Goal: Task Accomplishment & Management: Complete application form

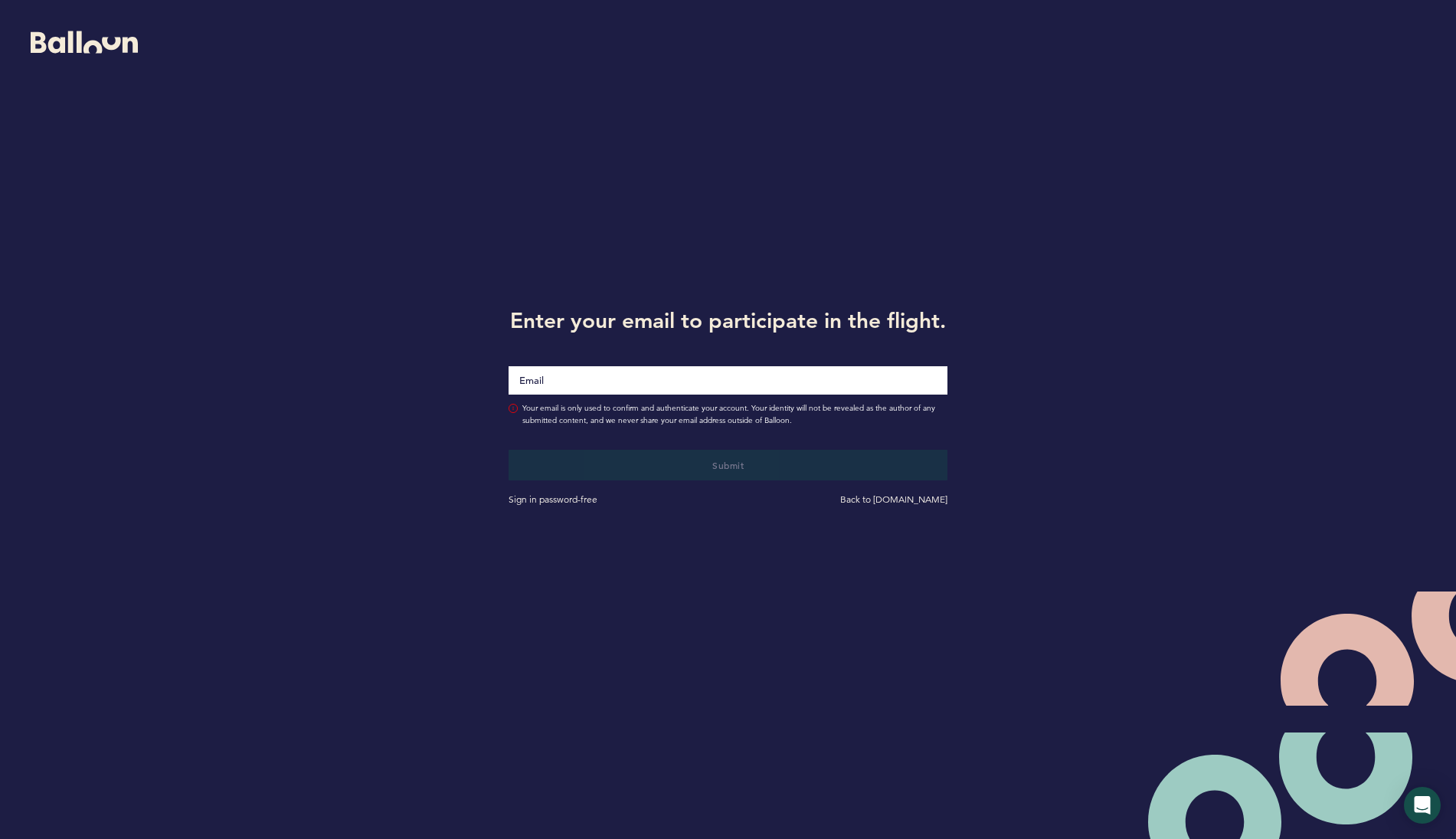
click at [509, 366] on div at bounding box center [509, 366] width 0 height 0
type input "[EMAIL_ADDRESS][DOMAIN_NAME]"
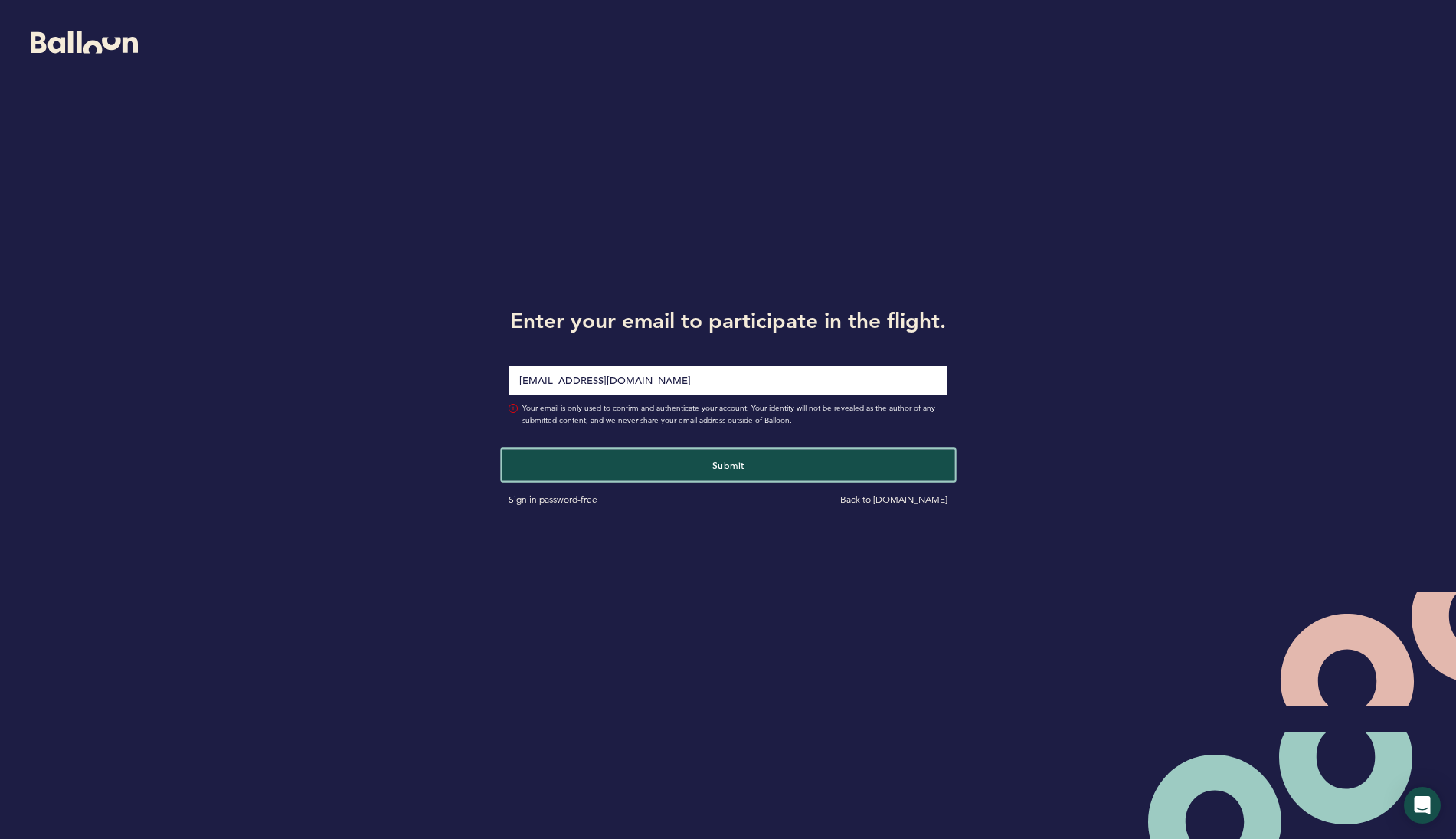
click at [704, 457] on button "Submit" at bounding box center [728, 464] width 453 height 31
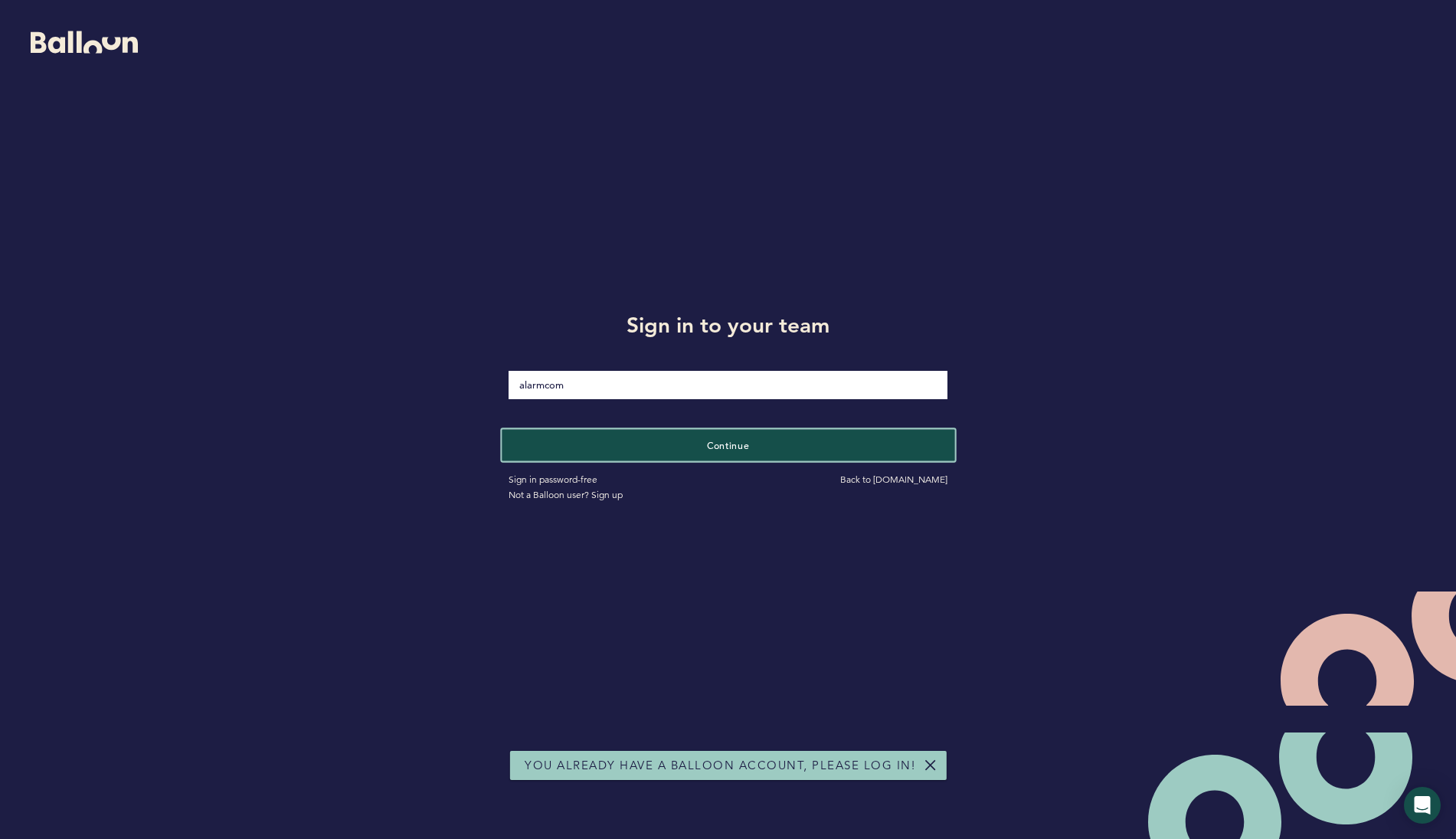
click at [681, 455] on button "Continue" at bounding box center [728, 445] width 453 height 31
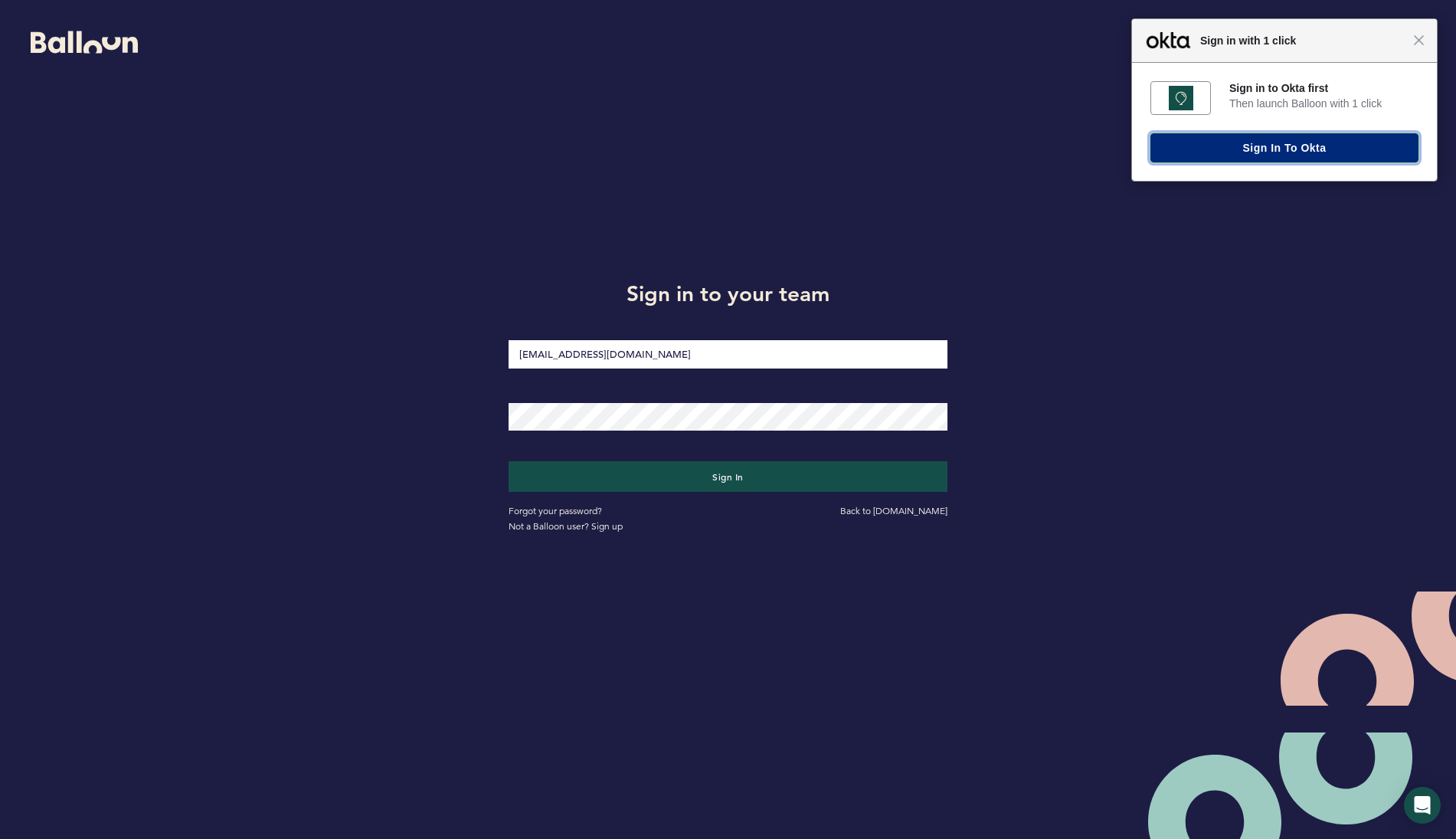
click at [1304, 150] on button "Sign In to Okta" at bounding box center [1284, 148] width 268 height 29
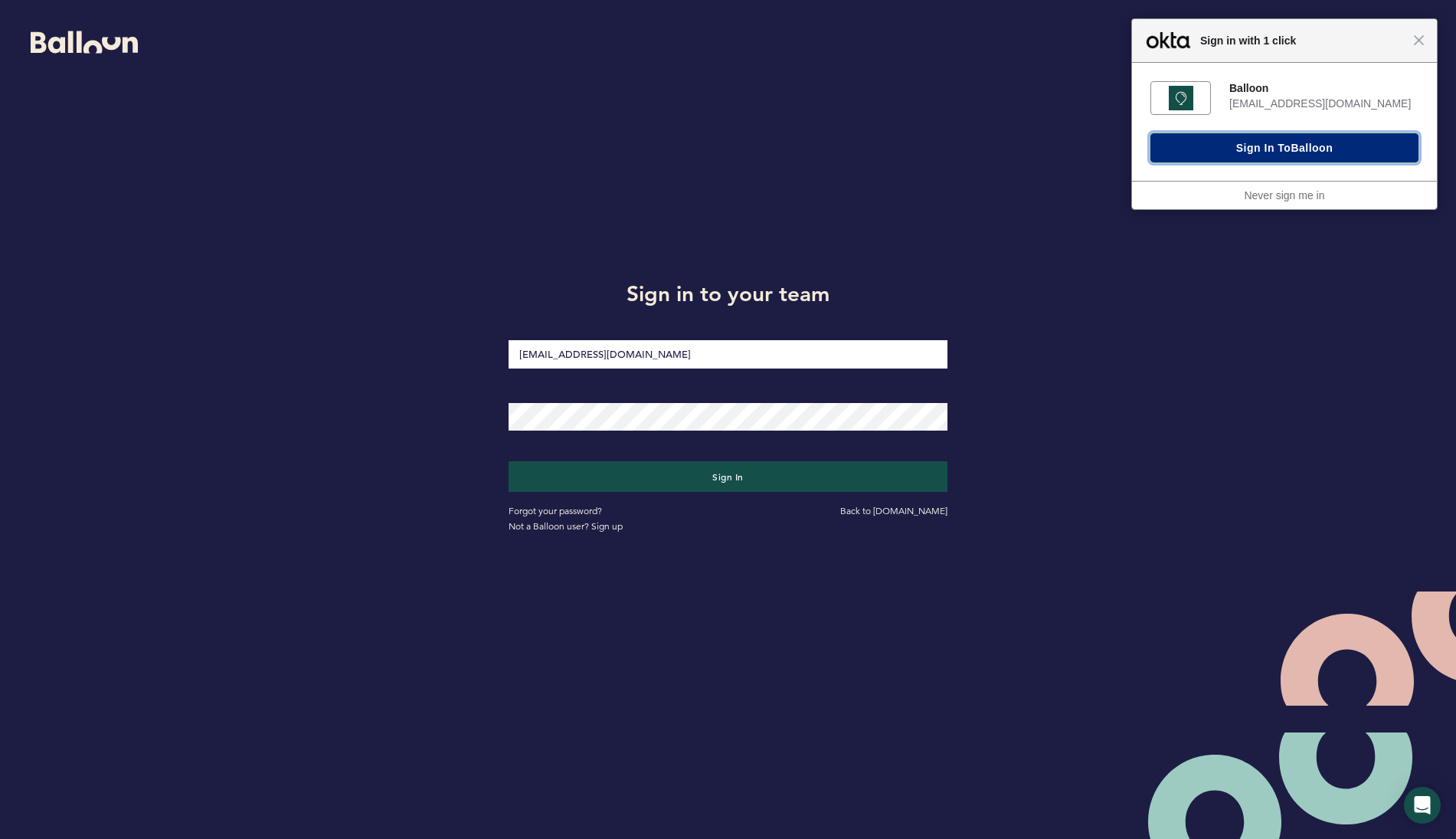
click at [1242, 150] on button "Sign In to [GEOGRAPHIC_DATA]" at bounding box center [1284, 148] width 268 height 29
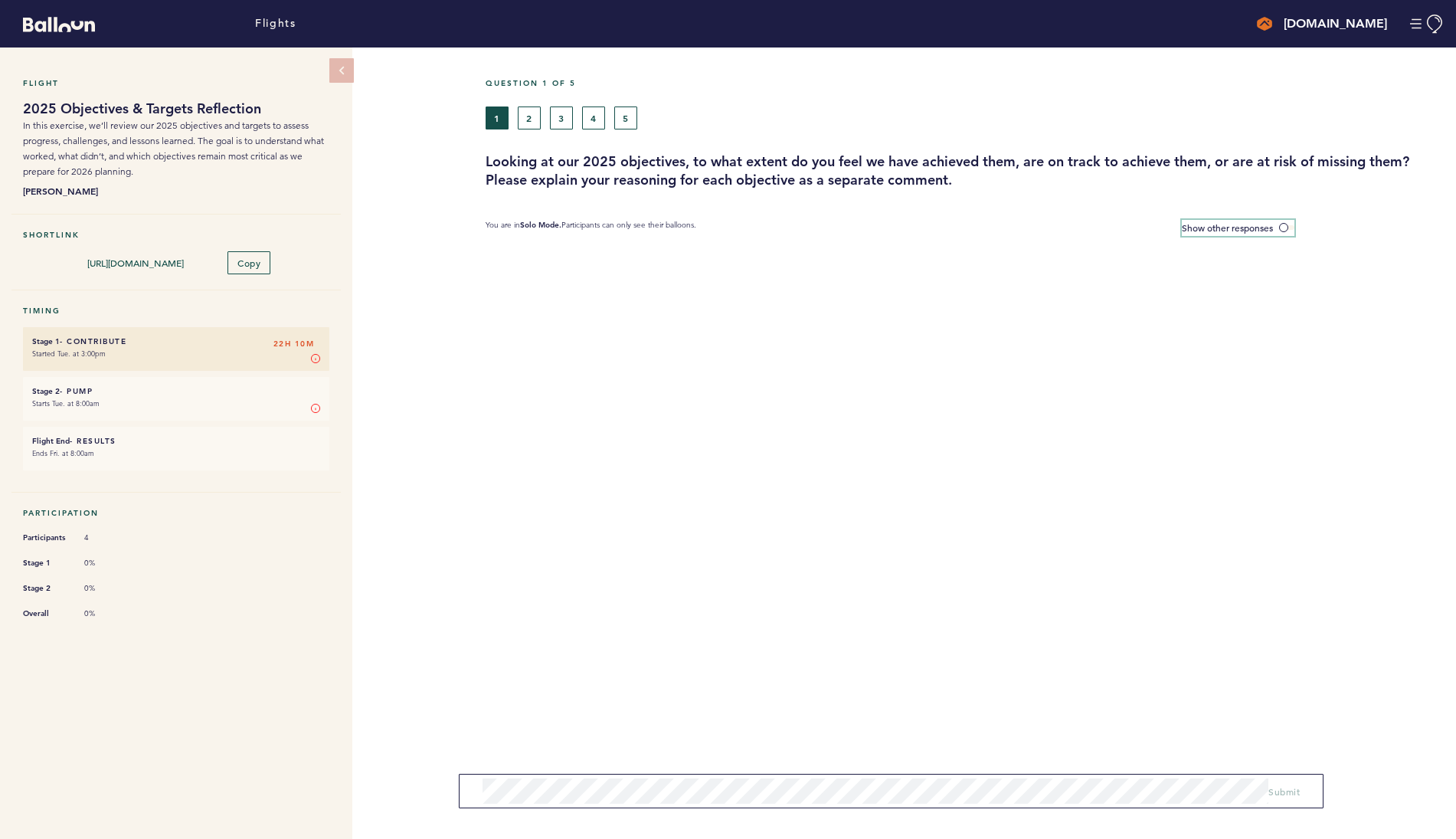
click at [1290, 229] on span at bounding box center [1286, 228] width 15 height 5
click at [0, 0] on input "Show other responses" at bounding box center [0, 0] width 0 height 0
click at [1290, 229] on span at bounding box center [1286, 228] width 15 height 5
click at [0, 0] on input "Hide other responses" at bounding box center [0, 0] width 0 height 0
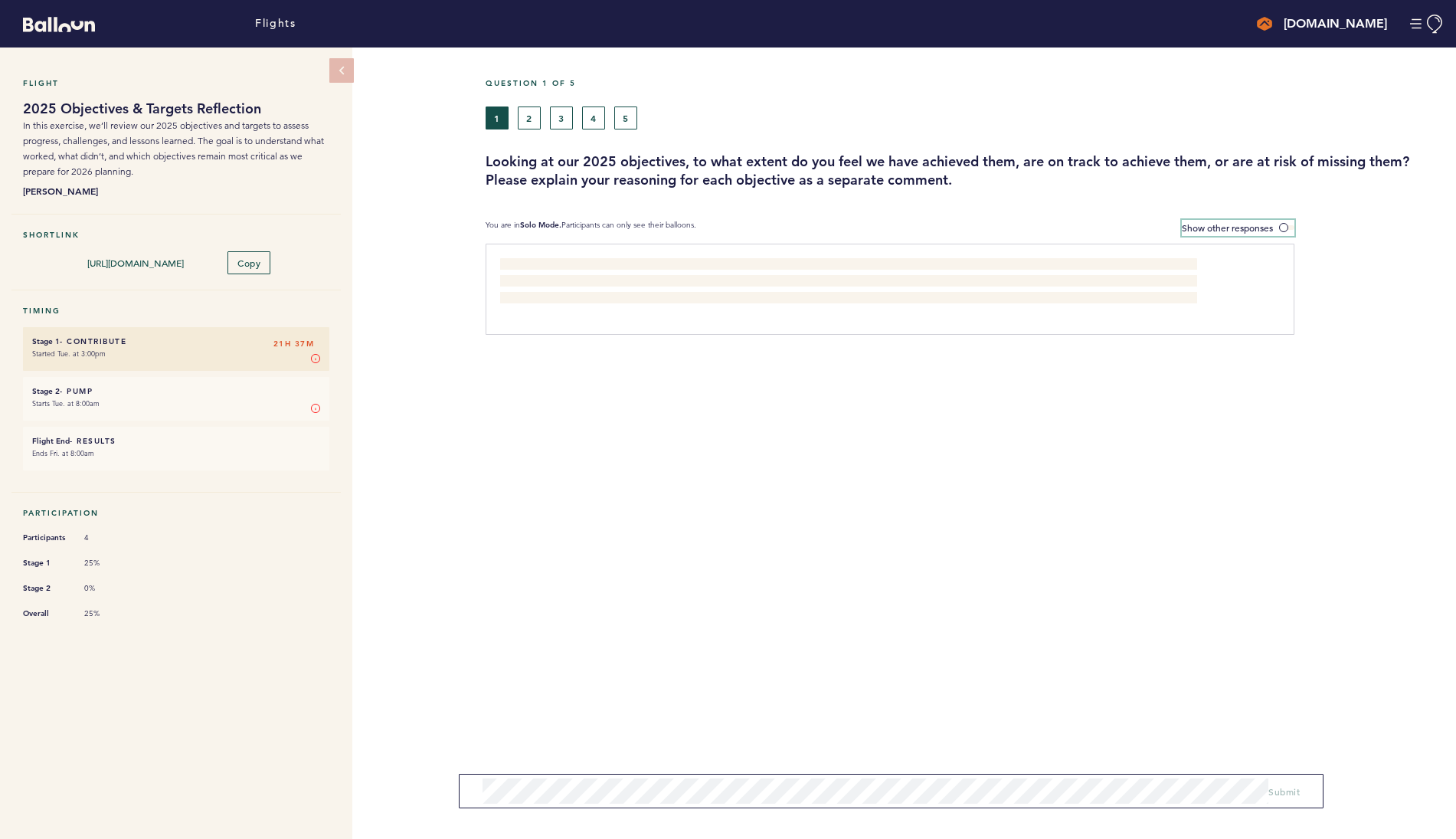
click at [1280, 227] on span at bounding box center [1286, 228] width 15 height 5
click at [0, 0] on input "Show other responses" at bounding box center [0, 0] width 0 height 0
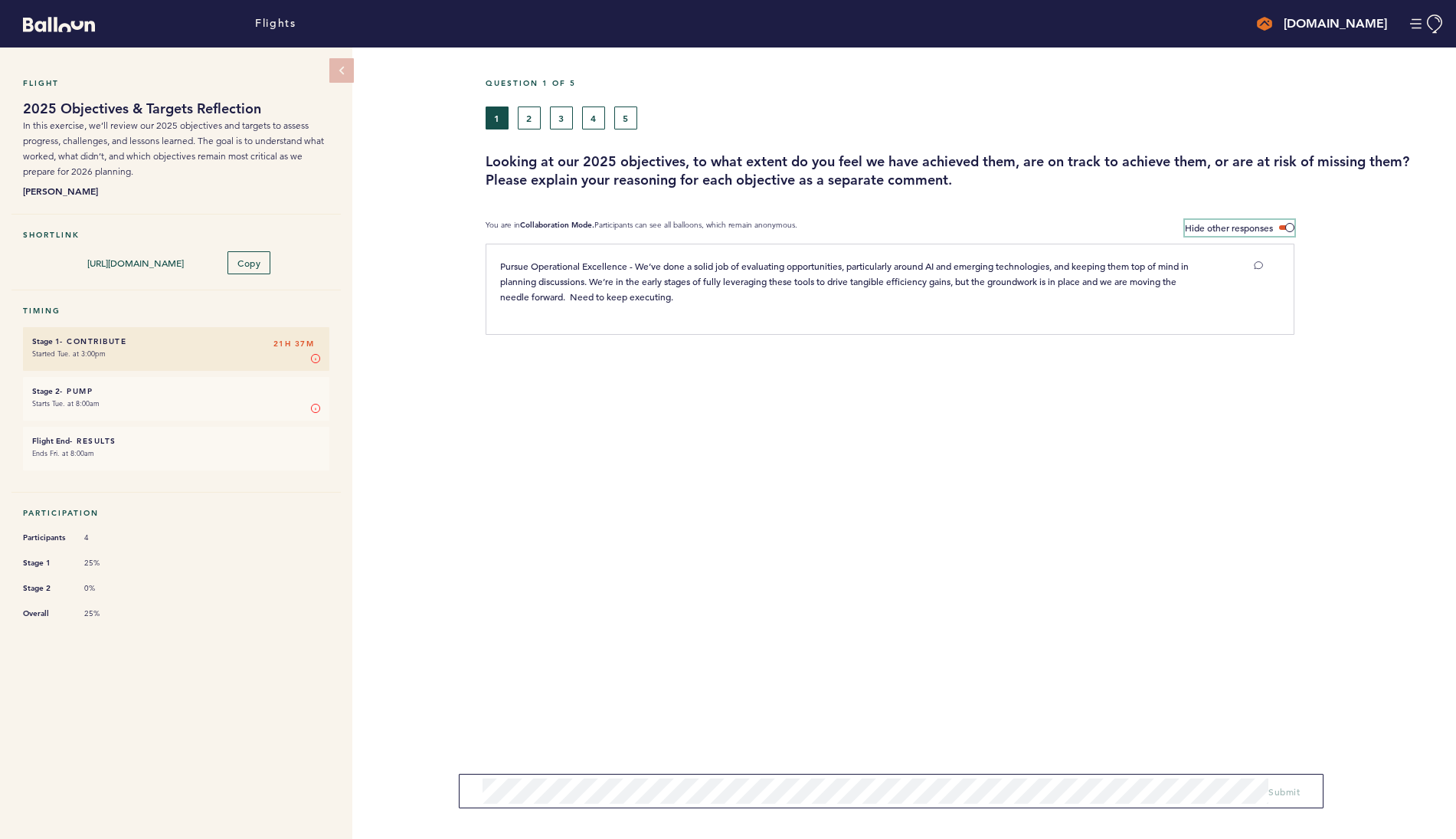
click at [1286, 221] on label "Hide other responses" at bounding box center [1239, 228] width 110 height 16
click at [0, 0] on input "Hide other responses" at bounding box center [0, 0] width 0 height 0
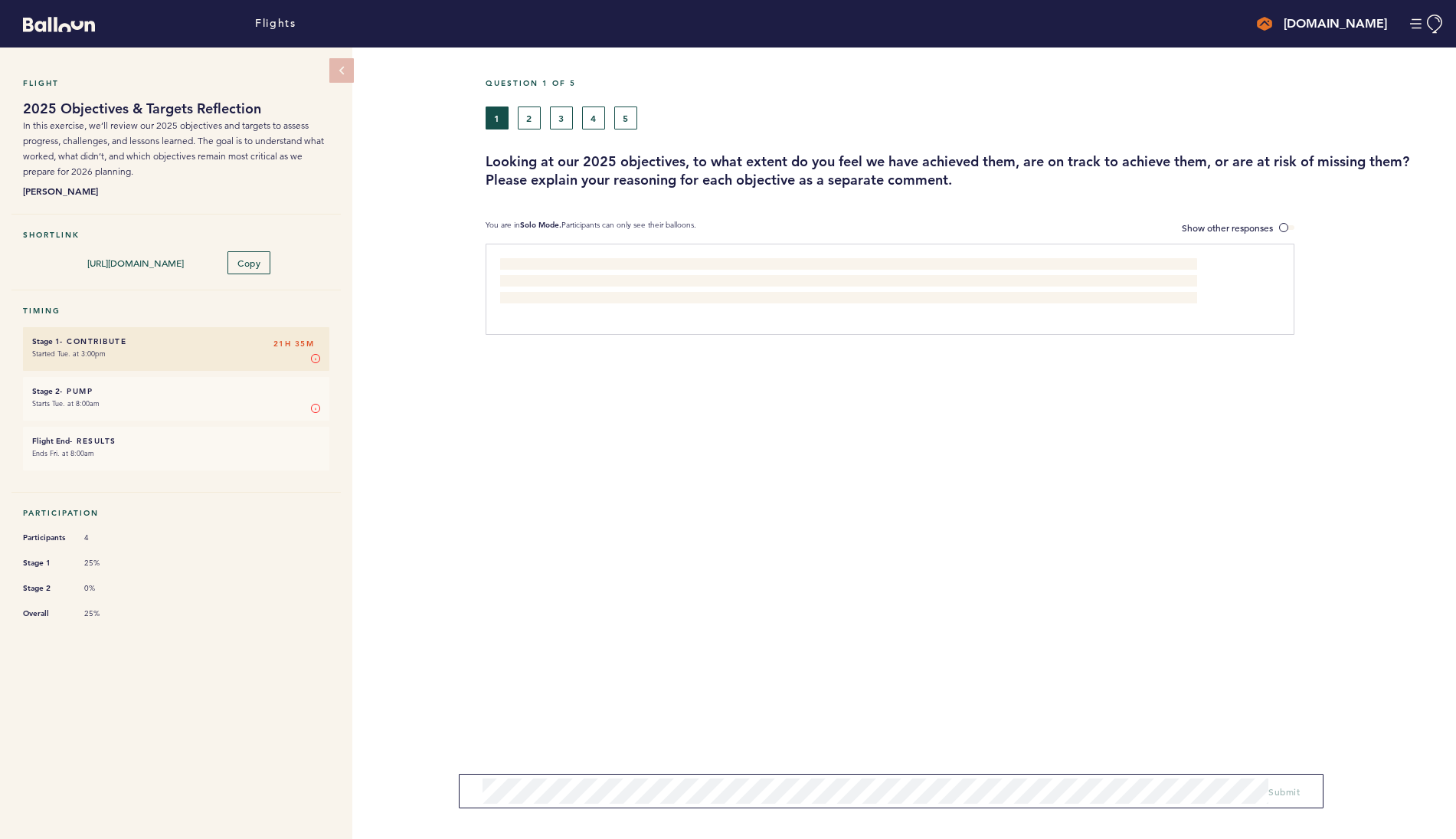
click at [529, 465] on div "Question 1 of 5 1 2 3 4 5 Looking at our 2025 objectives, to what extent do you…" at bounding box center [971, 443] width 971 height 792
click at [525, 122] on button "2" at bounding box center [529, 118] width 23 height 23
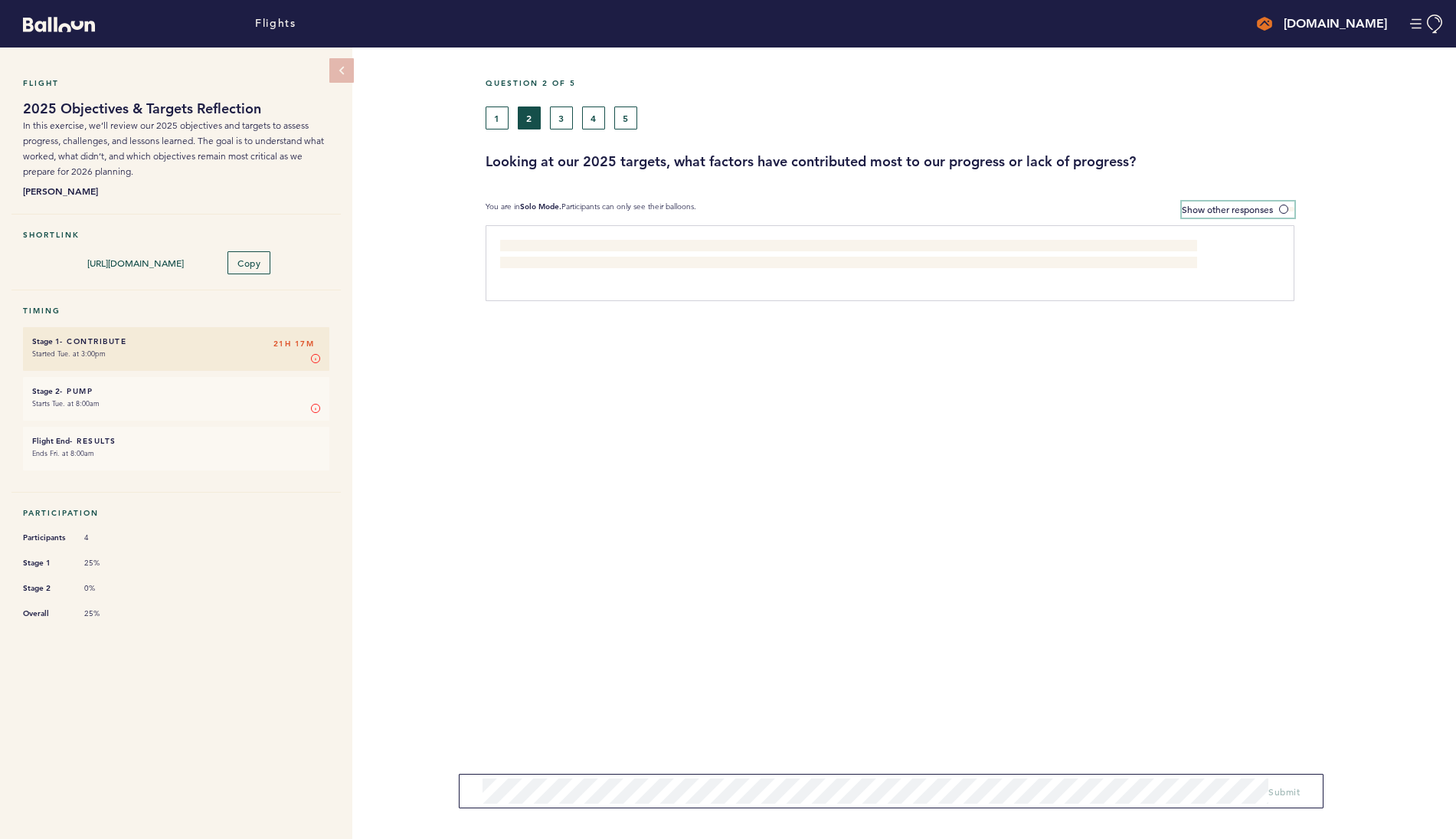
click at [1287, 207] on span at bounding box center [1286, 210] width 15 height 5
click at [0, 0] on input "Show other responses" at bounding box center [0, 0] width 0 height 0
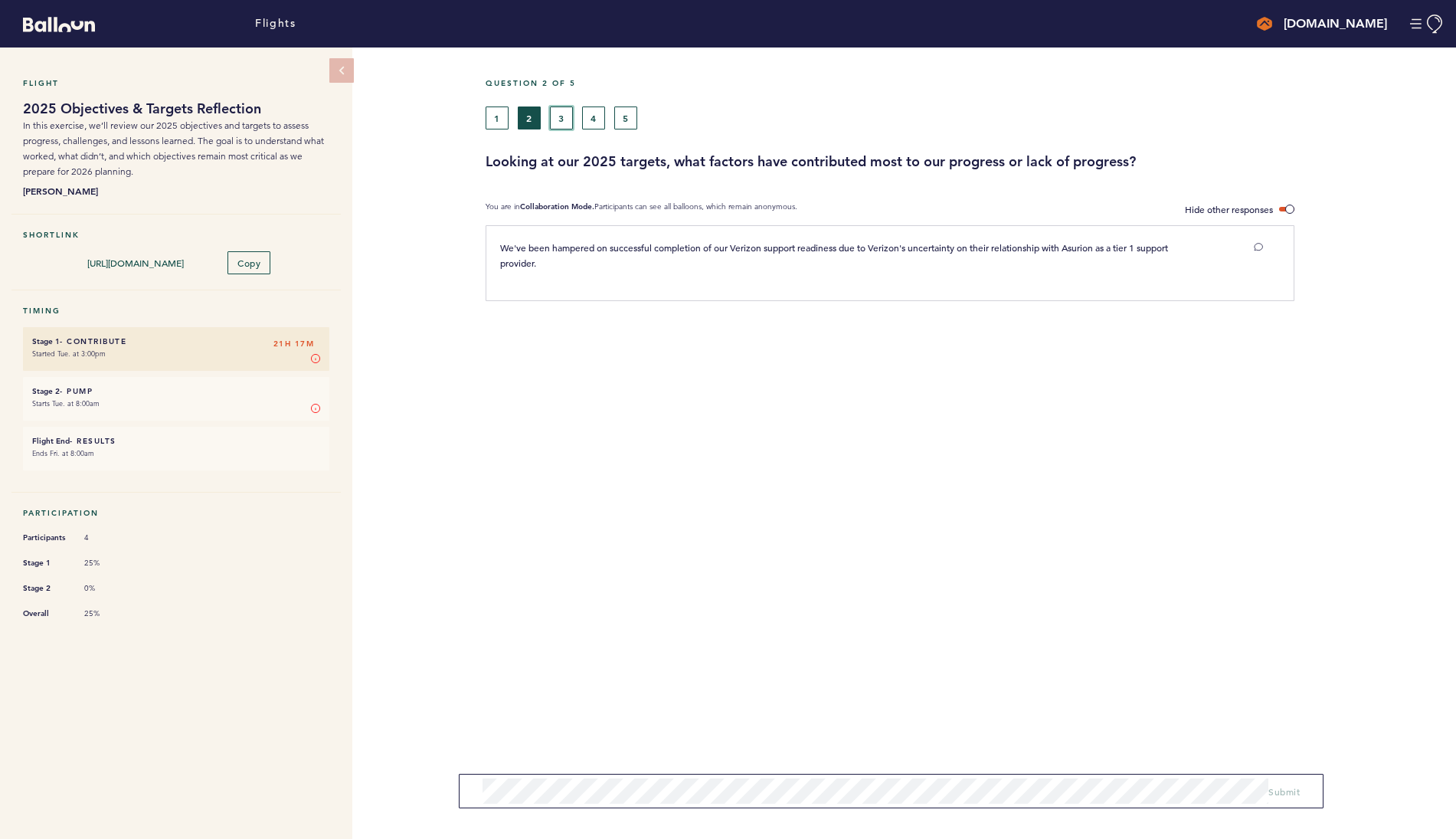
click at [560, 118] on button "3" at bounding box center [561, 118] width 23 height 23
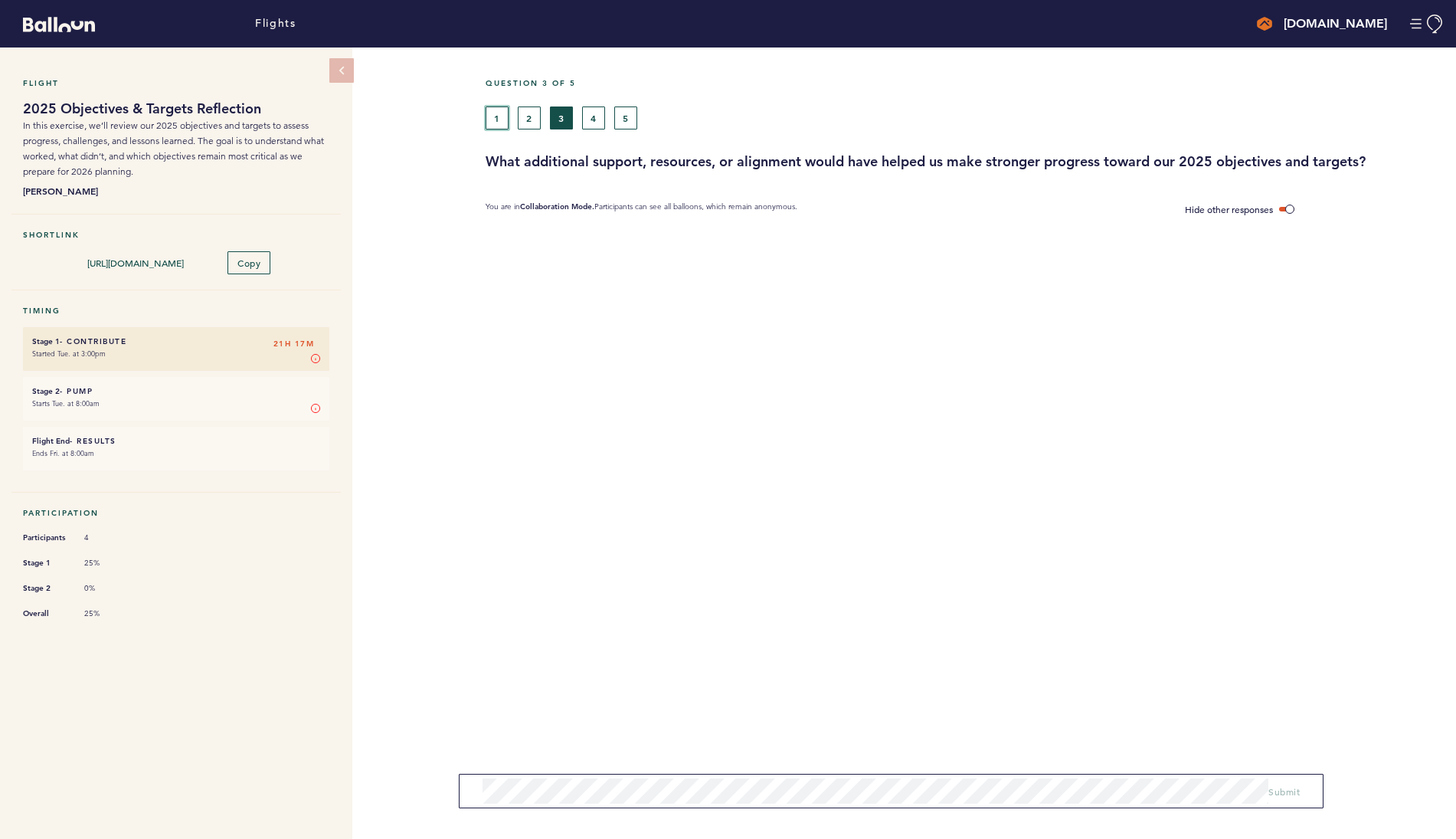
click at [499, 118] on button "1" at bounding box center [497, 118] width 23 height 23
